Goal: Book appointment/travel/reservation

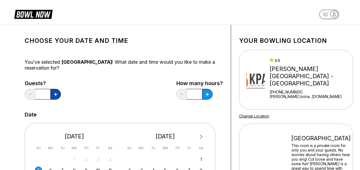
click at [57, 91] on button at bounding box center [55, 94] width 10 height 11
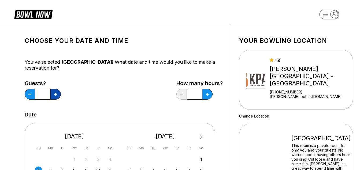
click at [57, 91] on button at bounding box center [55, 94] width 10 height 11
type input "*"
click at [201, 169] on div "8" at bounding box center [201, 170] width 7 height 7
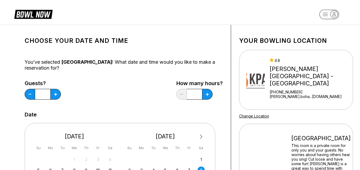
scroll to position [149, 0]
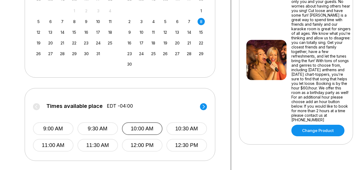
click at [145, 128] on button "10:00 AM" at bounding box center [142, 129] width 41 height 13
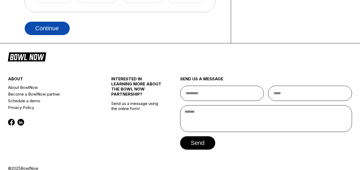
click at [56, 29] on button "Continue" at bounding box center [47, 28] width 45 height 13
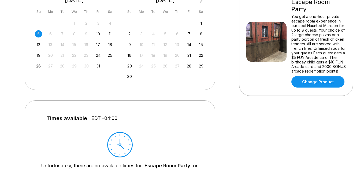
scroll to position [32, 0]
